Goal: Task Accomplishment & Management: Manage account settings

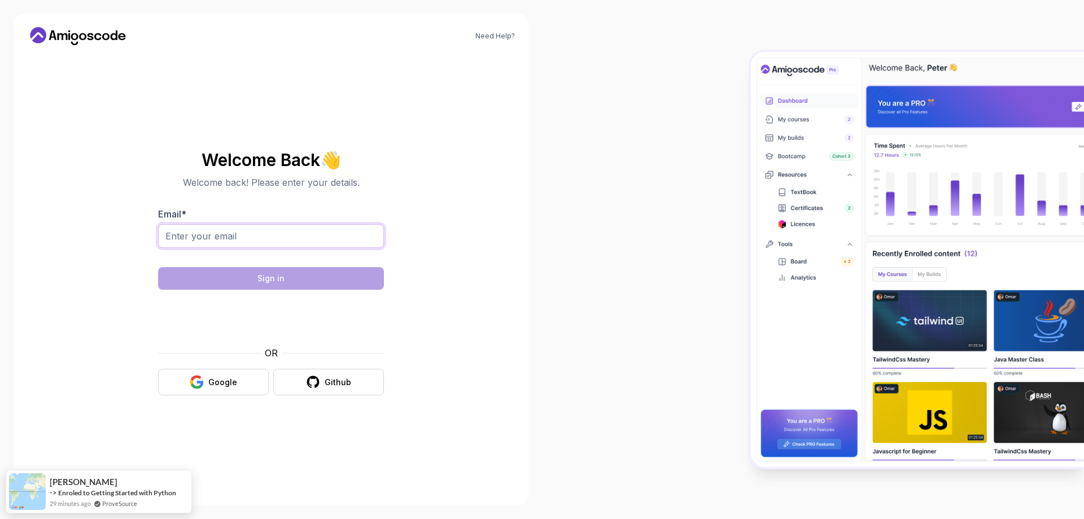
click at [201, 227] on input "Email *" at bounding box center [271, 236] width 226 height 24
click at [201, 233] on input "Email *" at bounding box center [271, 236] width 226 height 24
type input "jl"
